Goal: Task Accomplishment & Management: Use online tool/utility

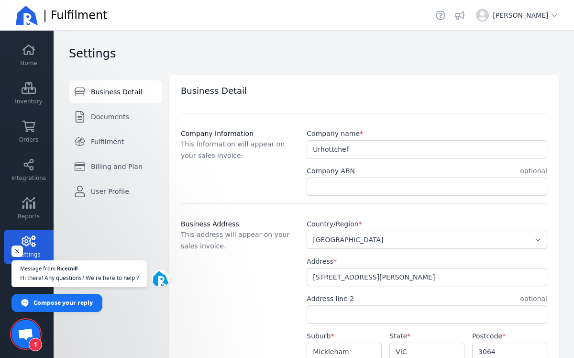
select select "AU"
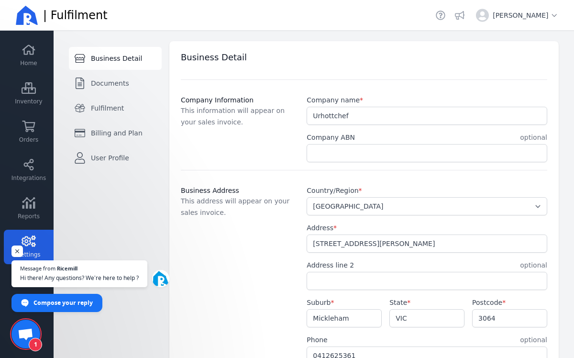
scroll to position [38, 0]
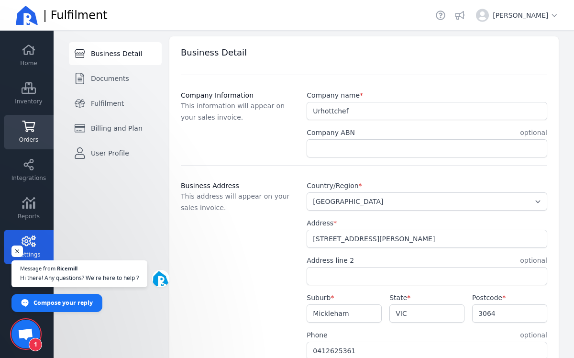
click at [34, 130] on icon at bounding box center [29, 125] width 14 height 11
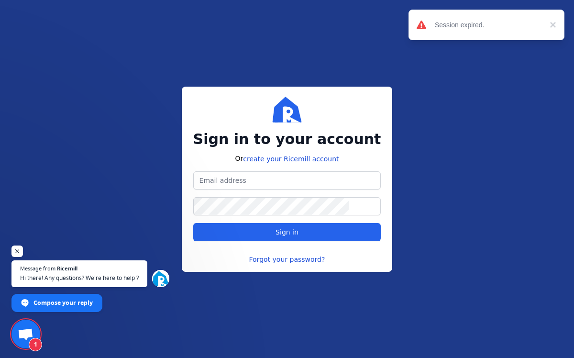
type input "[EMAIL_ADDRESS][DOMAIN_NAME]"
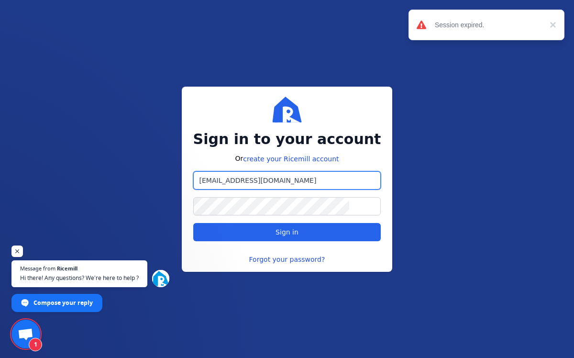
click at [315, 183] on input "[EMAIL_ADDRESS][DOMAIN_NAME]" at bounding box center [287, 180] width 187 height 17
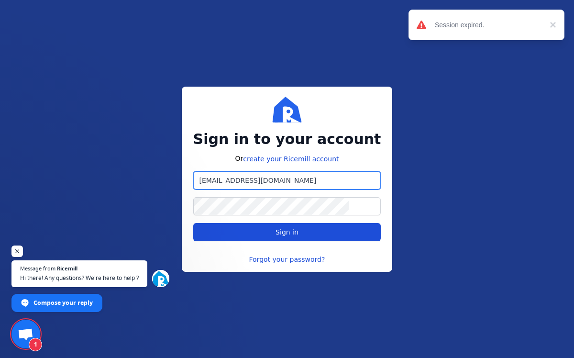
click at [310, 232] on span "Sign in" at bounding box center [287, 232] width 172 height 10
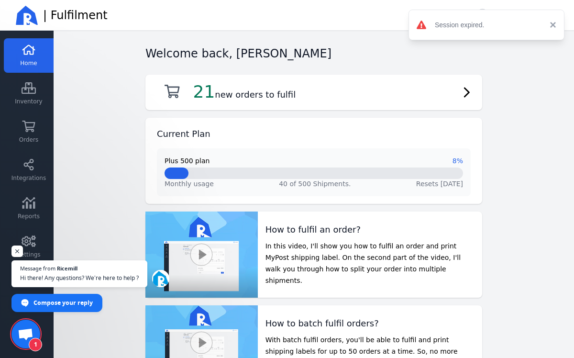
click at [551, 23] on button "×" at bounding box center [550, 24] width 11 height 11
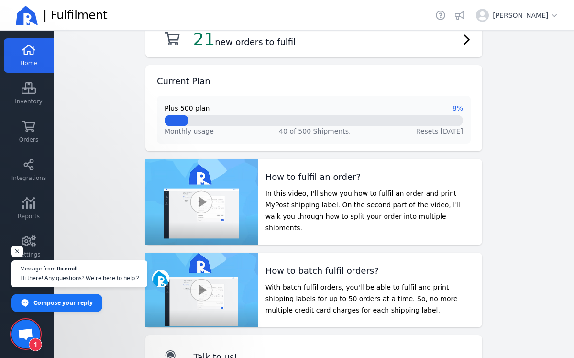
scroll to position [54, 0]
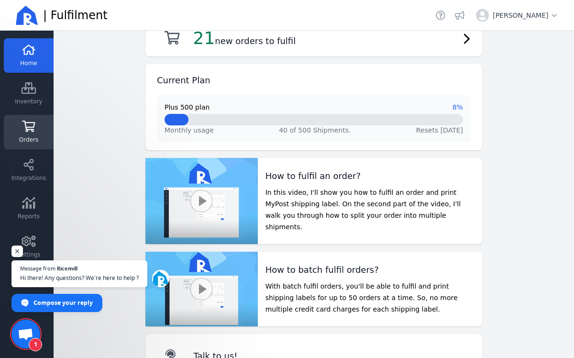
click at [40, 138] on link "Orders" at bounding box center [29, 132] width 50 height 34
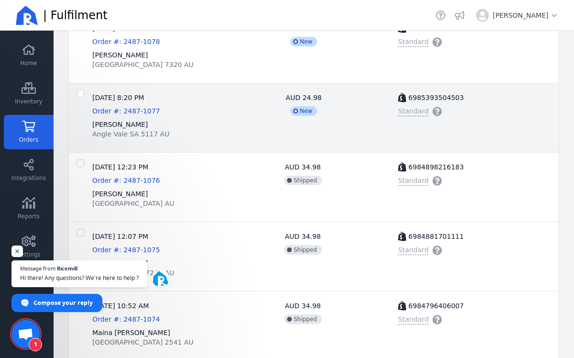
scroll to position [646, 0]
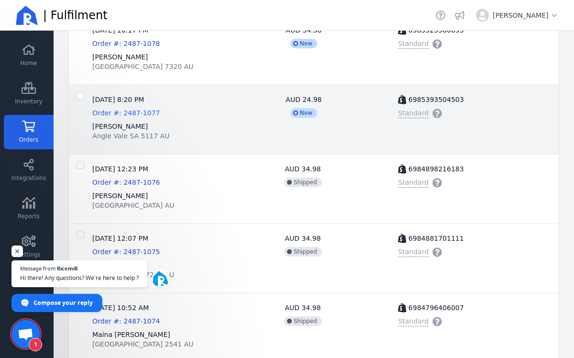
click at [132, 111] on span "Order #: 2487-1077" at bounding box center [125, 113] width 67 height 8
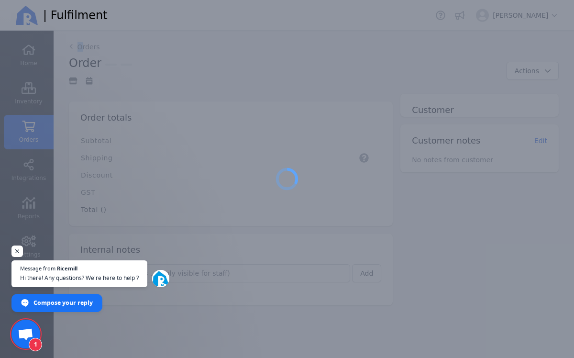
click at [132, 111] on div at bounding box center [287, 179] width 574 height 358
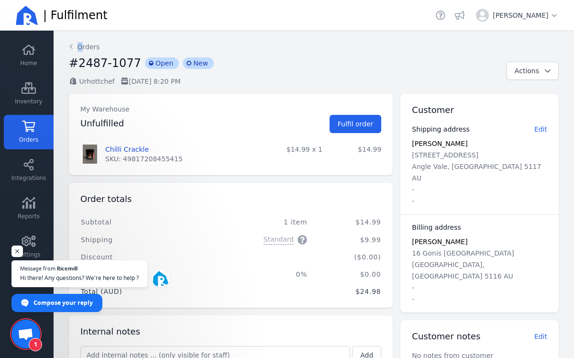
scroll to position [68, 0]
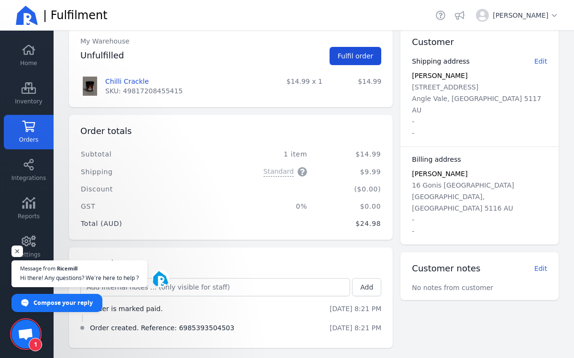
click at [358, 55] on span "Fulfil order" at bounding box center [356, 56] width 36 height 8
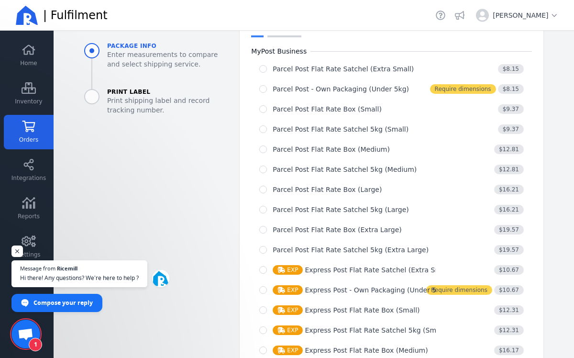
scroll to position [398, 0]
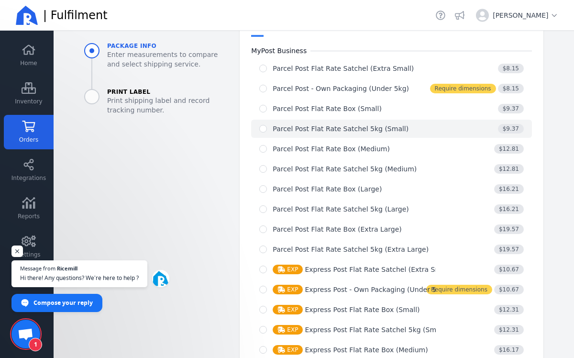
click at [350, 126] on div "Parcel Post Flat Rate Satchel 5kg (Small)" at bounding box center [341, 129] width 136 height 10
radio input "true"
select select "0"
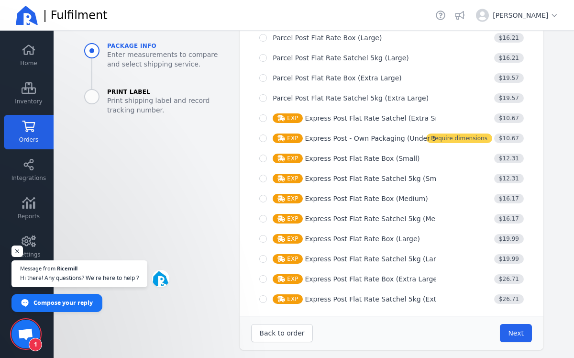
scroll to position [658, 0]
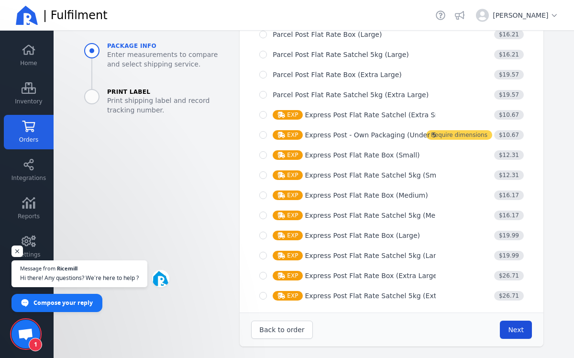
click at [506, 320] on button "Next" at bounding box center [516, 329] width 32 height 18
type input "0.0"
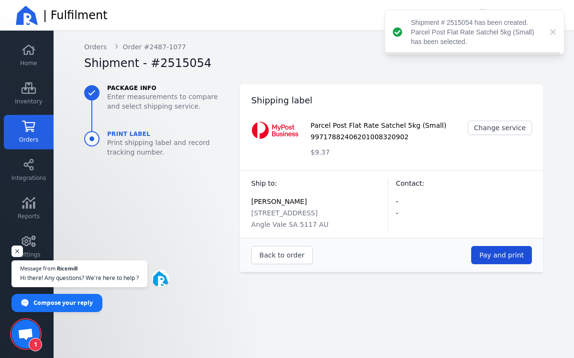
click at [504, 260] on button "Pay and print" at bounding box center [501, 255] width 61 height 18
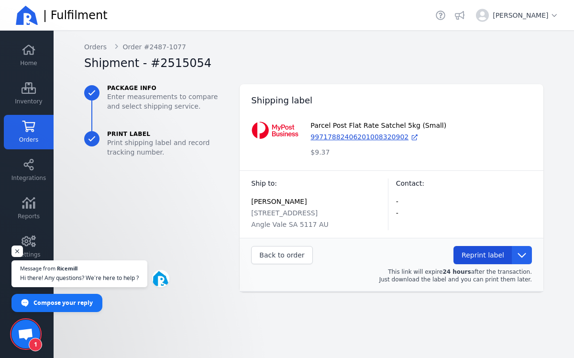
click at [493, 257] on span "Reprint label" at bounding box center [482, 255] width 43 height 8
click at [465, 256] on span "Reprint label" at bounding box center [482, 255] width 43 height 8
click at [471, 254] on span "Reprint label" at bounding box center [482, 255] width 43 height 8
click at [471, 256] on span "Reprint label" at bounding box center [482, 255] width 43 height 8
click at [32, 134] on link "Orders" at bounding box center [29, 132] width 50 height 34
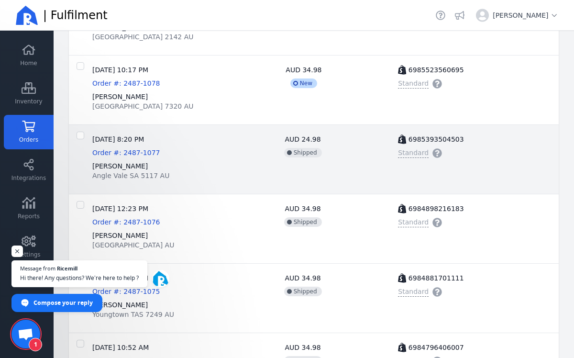
scroll to position [599, 0]
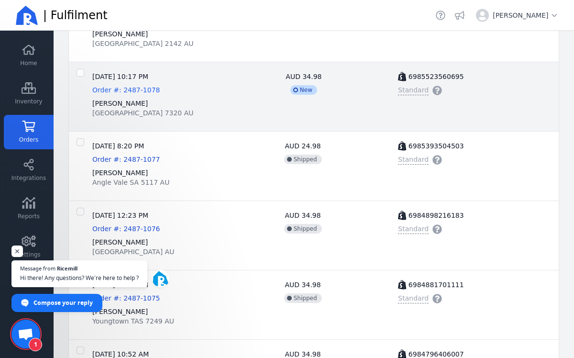
click at [129, 90] on span "Order #: 2487-1078" at bounding box center [125, 90] width 67 height 8
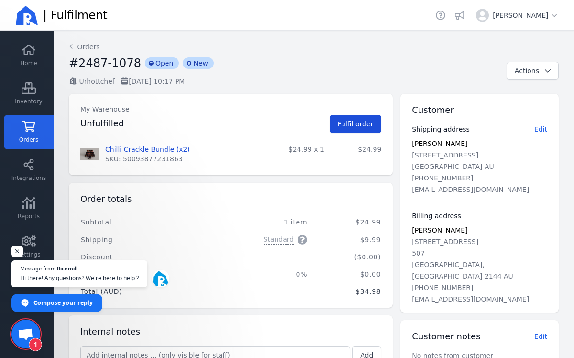
click at [369, 122] on span "Fulfil order" at bounding box center [356, 124] width 36 height 8
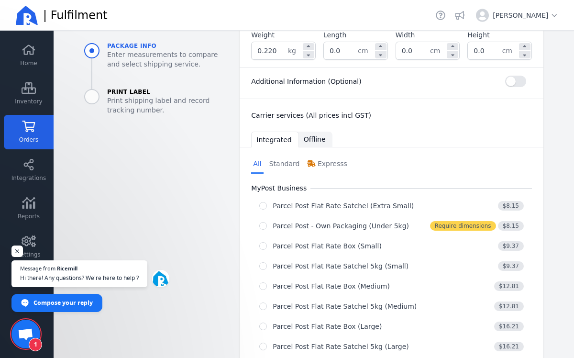
scroll to position [270, 0]
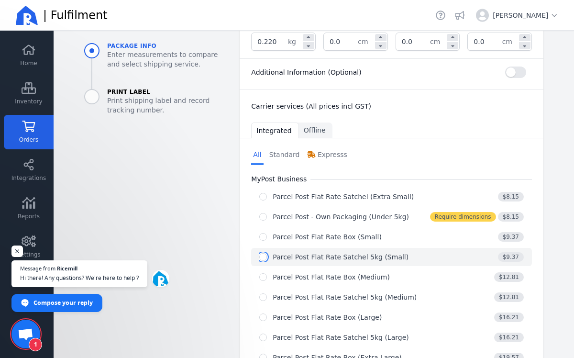
click at [263, 258] on input "radio" at bounding box center [263, 257] width 8 height 8
radio input "true"
select select "0"
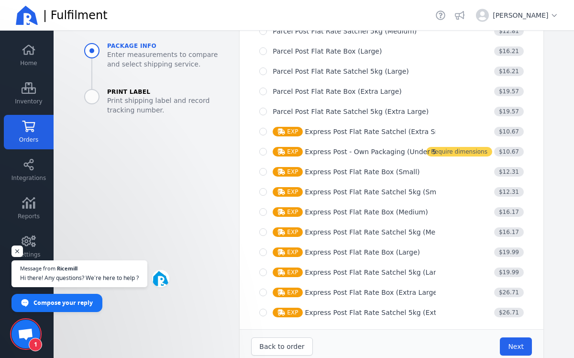
scroll to position [658, 0]
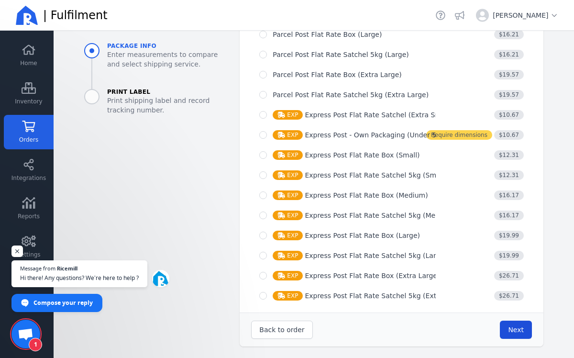
click at [527, 327] on button "Next" at bounding box center [516, 329] width 32 height 18
type input "0.0"
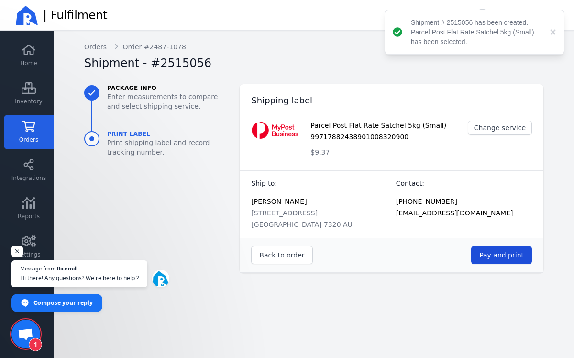
click at [510, 259] on span "Pay and print" at bounding box center [501, 255] width 44 height 10
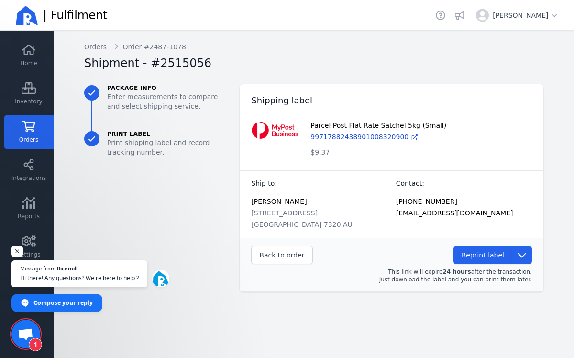
click at [26, 128] on icon at bounding box center [28, 125] width 13 height 11
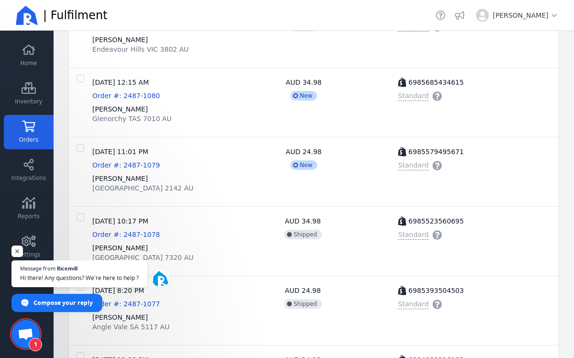
scroll to position [457, 0]
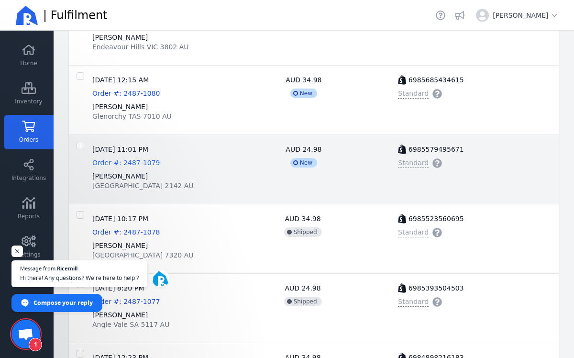
click at [115, 160] on span "Order #: 2487-1079" at bounding box center [125, 163] width 67 height 8
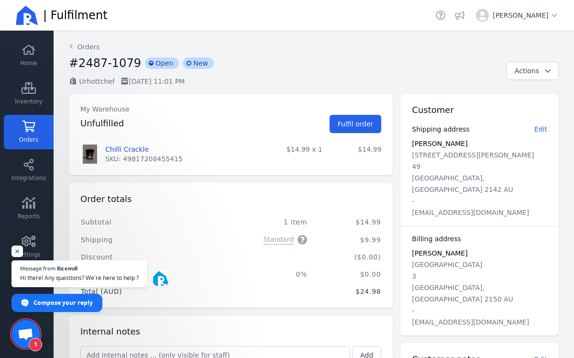
click at [25, 131] on icon at bounding box center [29, 125] width 14 height 11
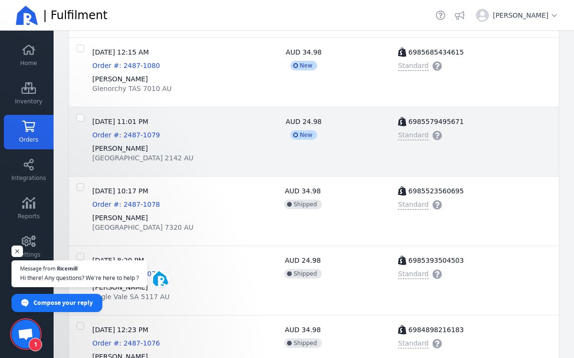
scroll to position [486, 0]
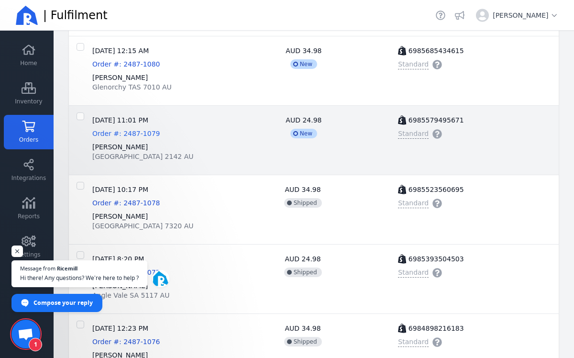
click at [121, 131] on span "Order #: 2487-1079" at bounding box center [125, 134] width 67 height 8
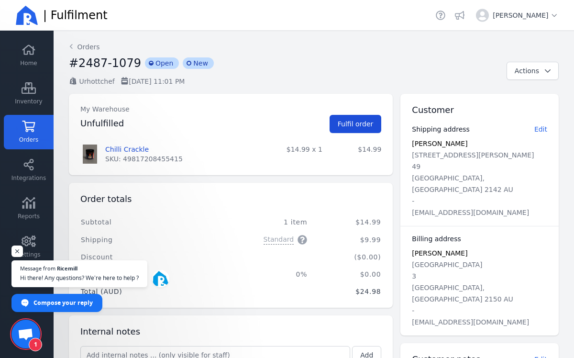
click at [357, 125] on span "Fulfil order" at bounding box center [356, 124] width 36 height 8
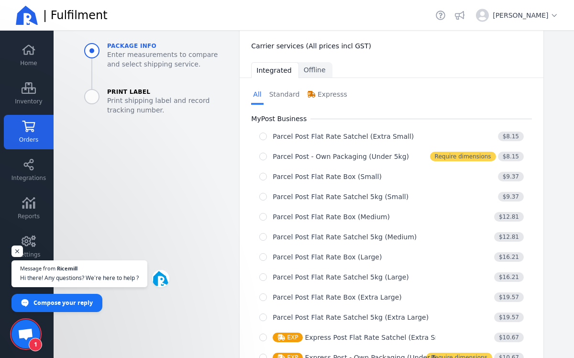
scroll to position [340, 0]
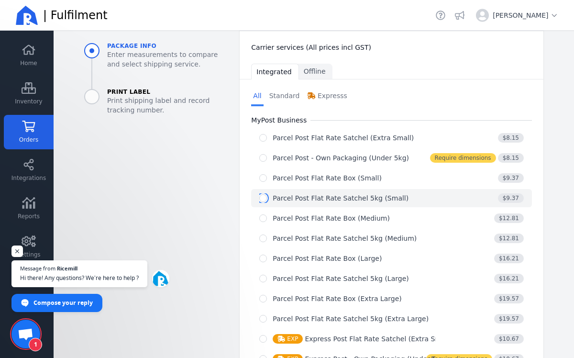
click at [265, 198] on input "radio" at bounding box center [263, 198] width 8 height 8
radio input "true"
select select "0"
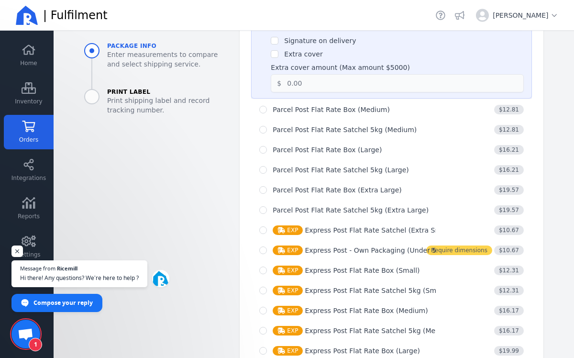
scroll to position [669, 0]
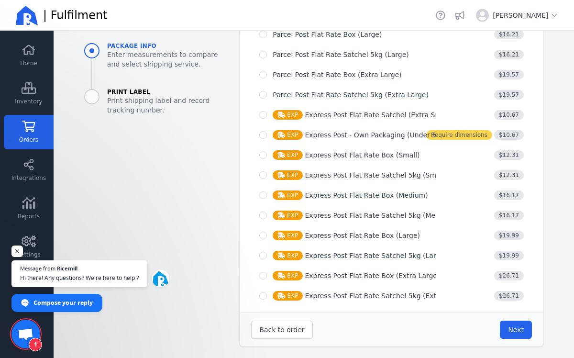
click at [522, 339] on div "Back to order Next" at bounding box center [392, 329] width 304 height 34
click at [522, 326] on span "Next" at bounding box center [516, 330] width 16 height 8
type input "0.0"
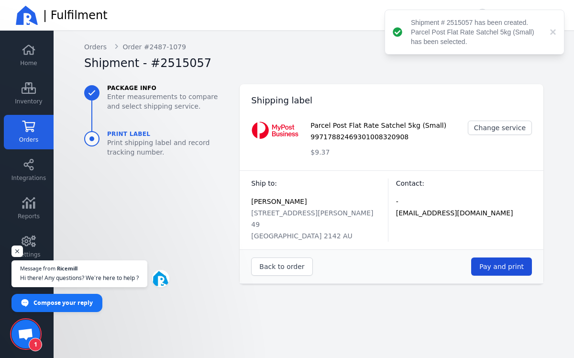
click at [509, 269] on span "Pay and print" at bounding box center [501, 267] width 44 height 8
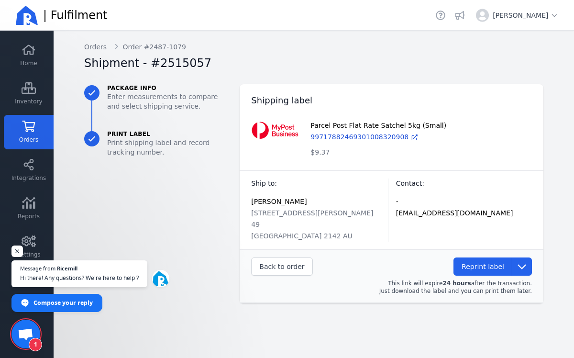
click at [33, 134] on link "Orders" at bounding box center [29, 132] width 50 height 34
